Goal: Navigation & Orientation: Find specific page/section

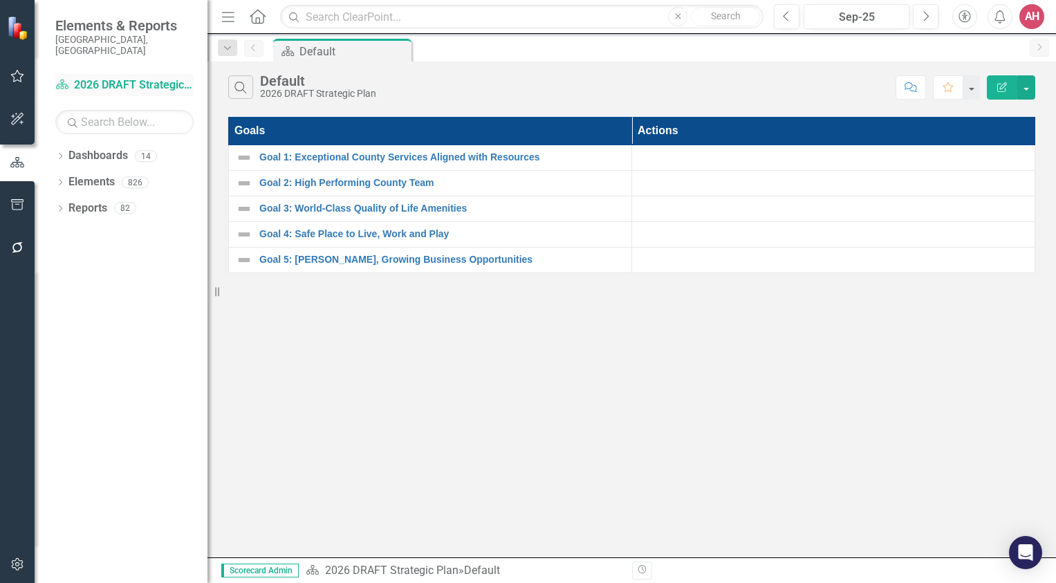
click at [107, 77] on link "Dashboard 2026 DRAFT Strategic Plan" at bounding box center [124, 85] width 138 height 16
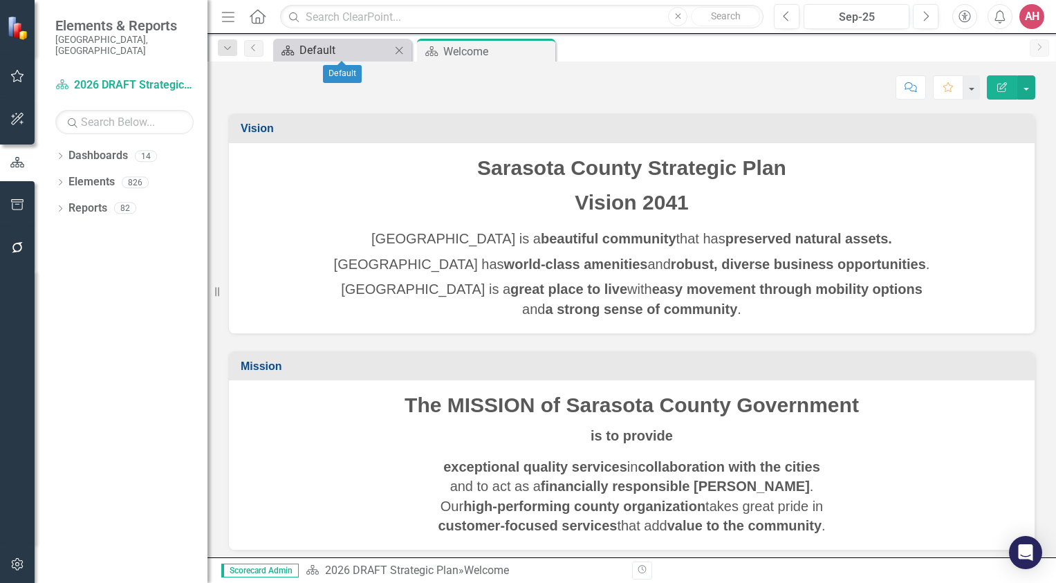
click at [329, 49] on div "Default" at bounding box center [344, 50] width 91 height 17
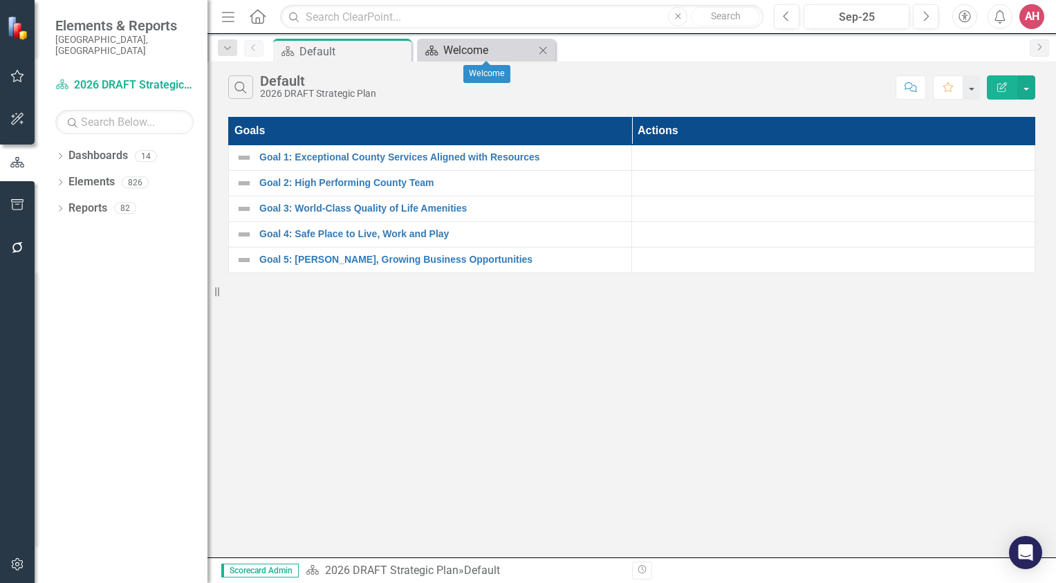
click at [471, 56] on div "Welcome" at bounding box center [488, 50] width 91 height 17
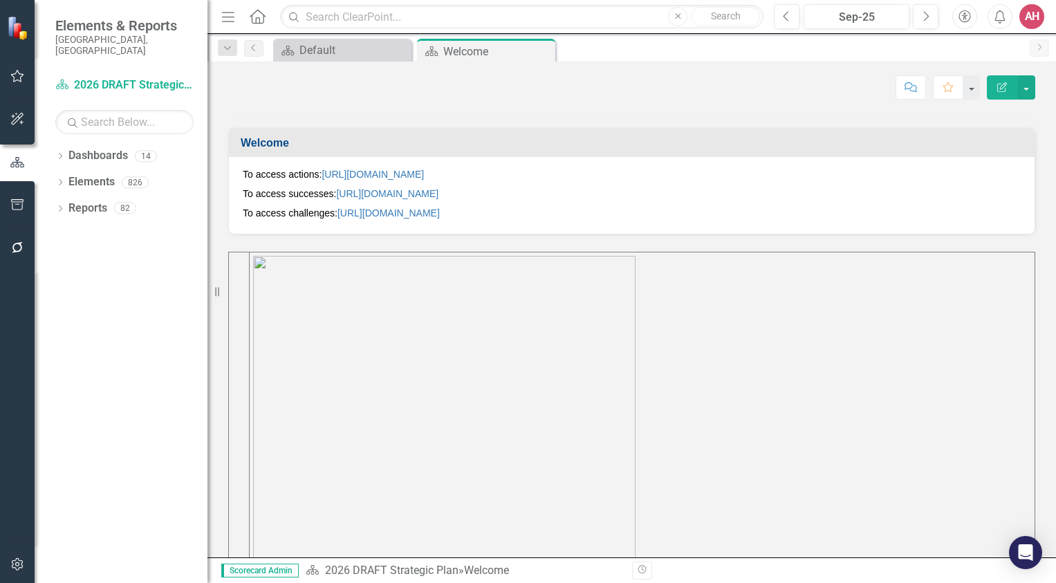
scroll to position [634, 0]
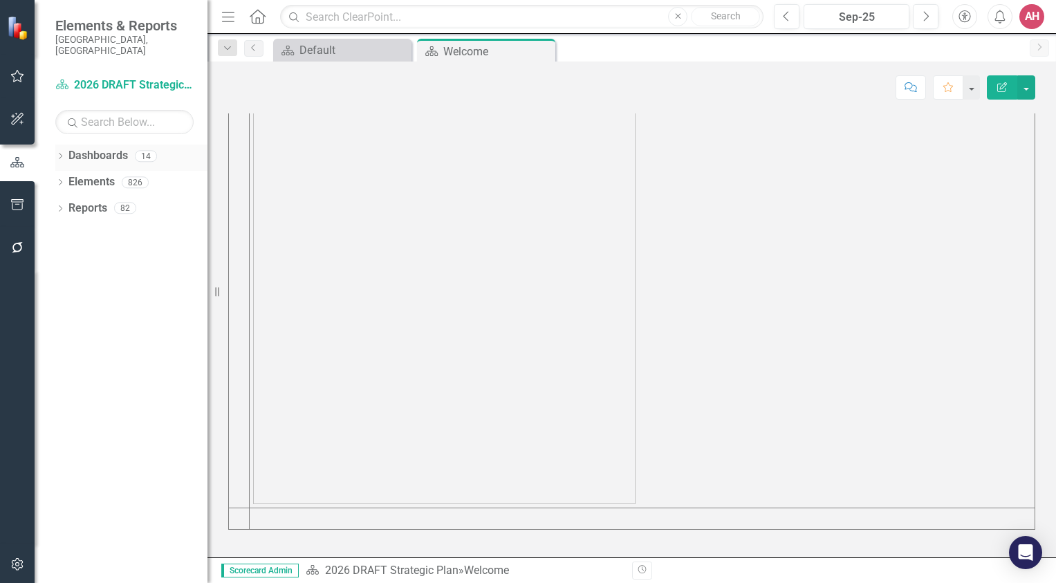
click at [125, 148] on link "Dashboards" at bounding box center [97, 156] width 59 height 16
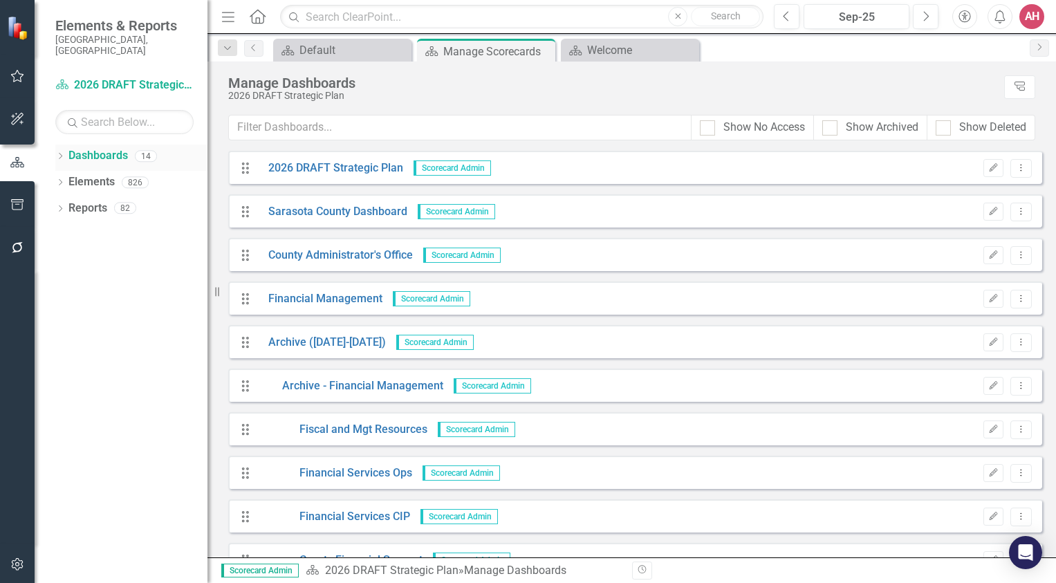
click at [65, 154] on icon "Dropdown" at bounding box center [60, 158] width 10 height 8
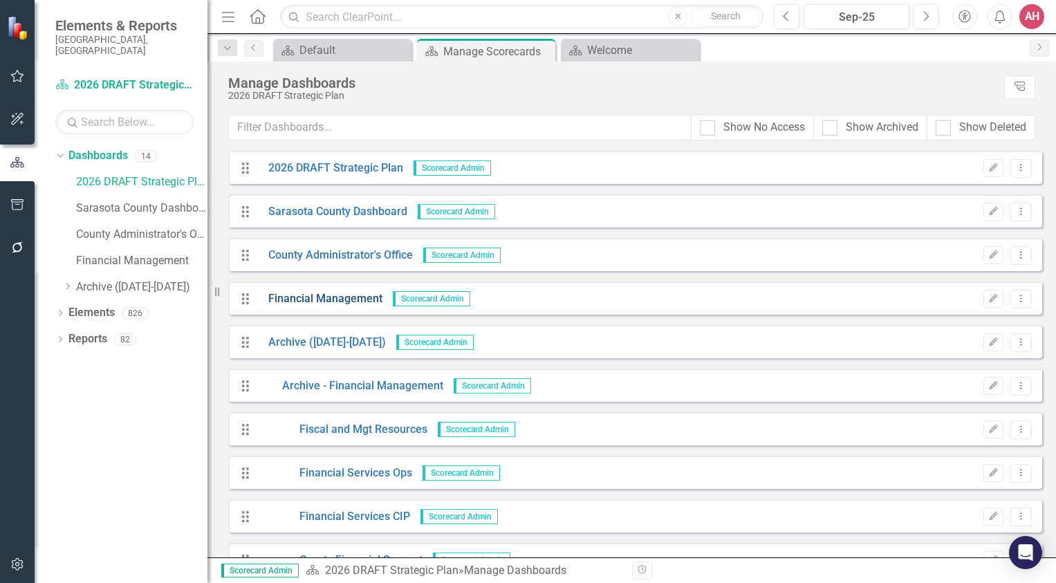
click at [288, 296] on link "Financial Management" at bounding box center [320, 299] width 125 height 16
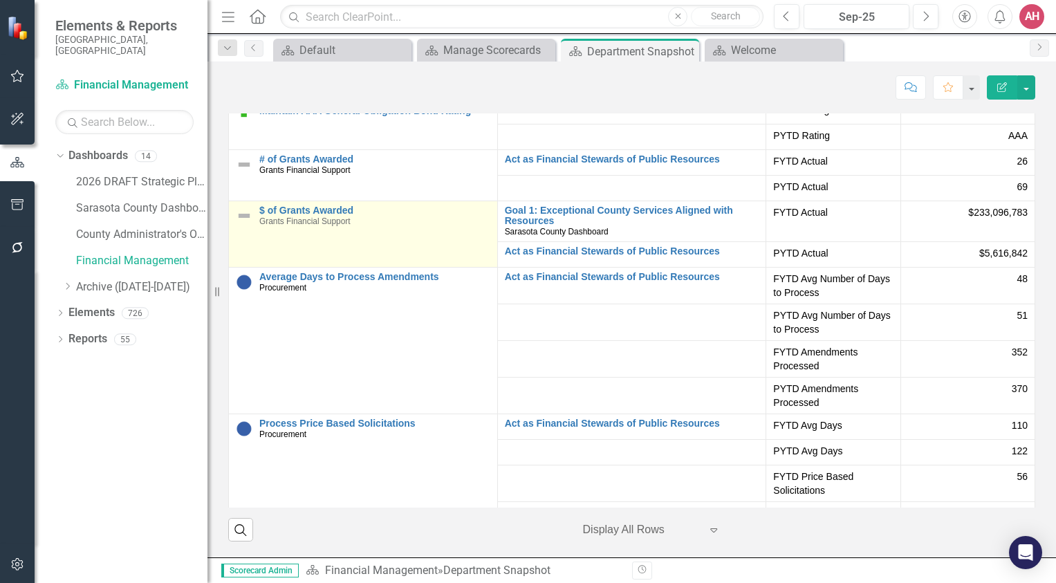
scroll to position [2410, 0]
